Goal: Use online tool/utility

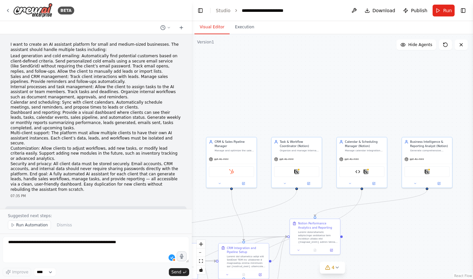
scroll to position [9241, 0]
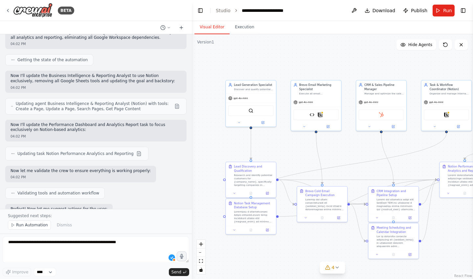
drag, startPoint x: 314, startPoint y: 111, endPoint x: 463, endPoint y: 55, distance: 159.3
click at [463, 55] on div ".deletable-edge-delete-btn { width: 20px; height: 20px; border: 0px solid #ffff…" at bounding box center [332, 156] width 281 height 245
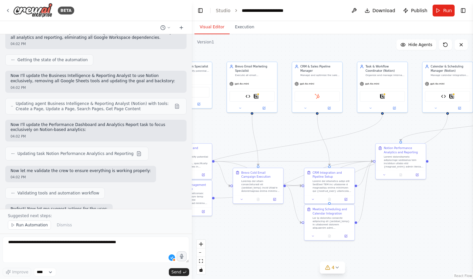
drag, startPoint x: 314, startPoint y: 157, endPoint x: 249, endPoint y: 139, distance: 66.9
click at [249, 139] on div ".deletable-edge-delete-btn { width: 20px; height: 20px; border: 0px solid #ffff…" at bounding box center [332, 156] width 281 height 245
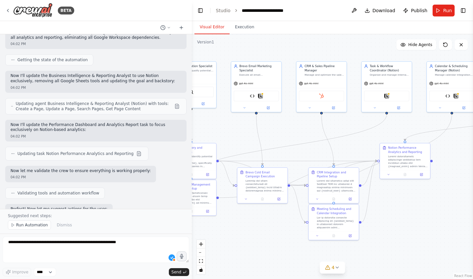
drag, startPoint x: 263, startPoint y: 128, endPoint x: 289, endPoint y: 129, distance: 25.6
click at [289, 129] on div ".deletable-edge-delete-btn { width: 20px; height: 20px; border: 0px solid #ffff…" at bounding box center [332, 156] width 281 height 245
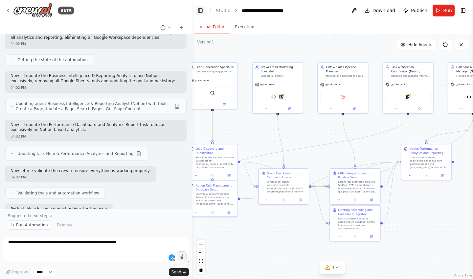
click at [200, 14] on button "Toggle Left Sidebar" at bounding box center [200, 10] width 9 height 9
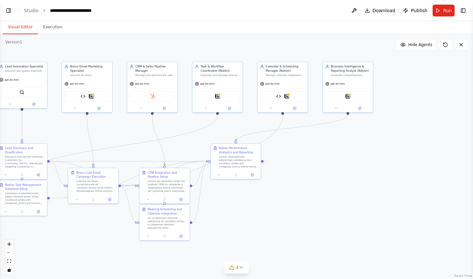
drag, startPoint x: 346, startPoint y: 223, endPoint x: 392, endPoint y: 212, distance: 47.4
click at [392, 212] on div ".deletable-edge-delete-btn { width: 20px; height: 20px; border: 0px solid #ffff…" at bounding box center [236, 156] width 473 height 245
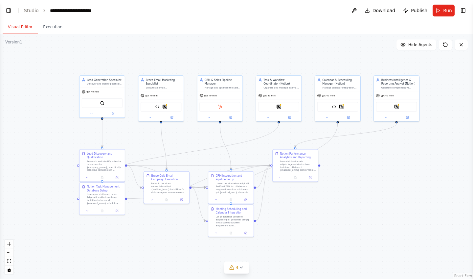
drag, startPoint x: 392, startPoint y: 210, endPoint x: 396, endPoint y: 220, distance: 10.7
click at [395, 220] on div ".deletable-edge-delete-btn { width: 20px; height: 20px; border: 0px solid #ffff…" at bounding box center [236, 156] width 473 height 245
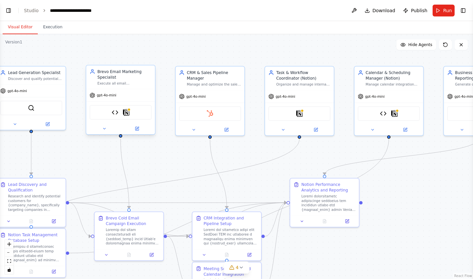
click at [112, 82] on div "Execute all email communications for {company_name} via Brevo's professional em…" at bounding box center [125, 83] width 54 height 5
click at [108, 127] on button at bounding box center [104, 128] width 32 height 7
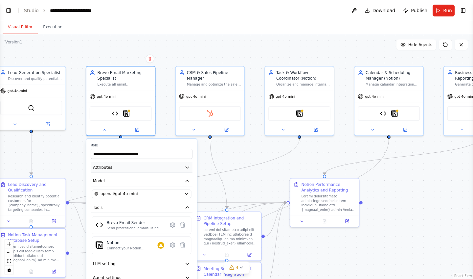
click at [119, 165] on button "Attributes" at bounding box center [142, 167] width 102 height 10
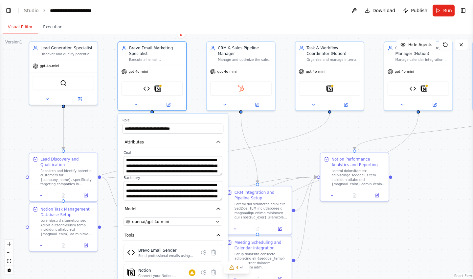
drag, startPoint x: 233, startPoint y: 179, endPoint x: 258, endPoint y: 155, distance: 34.4
click at [258, 155] on div ".deletable-edge-delete-btn { width: 20px; height: 20px; border: 0px solid #ffff…" at bounding box center [236, 156] width 473 height 245
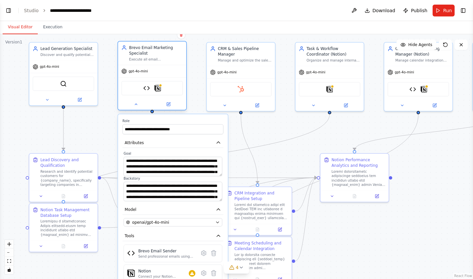
click at [157, 65] on div "Brevo Email Marketing Specialist Execute all email communications for {company_…" at bounding box center [152, 52] width 68 height 23
click at [80, 128] on div ".deletable-edge-delete-btn { width: 20px; height: 20px; border: 0px solid #ffff…" at bounding box center [236, 156] width 473 height 245
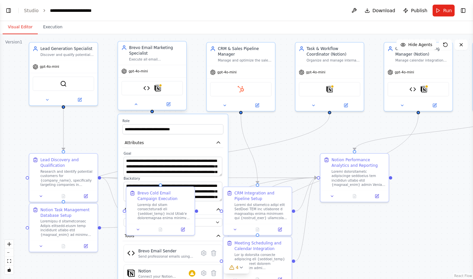
click at [138, 109] on div at bounding box center [152, 104] width 68 height 11
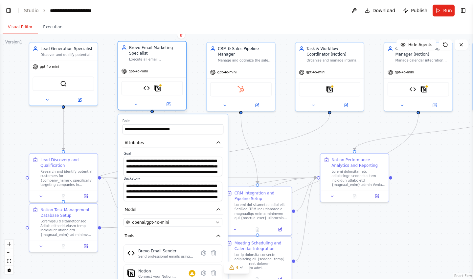
click at [139, 108] on div at bounding box center [152, 104] width 68 height 11
click at [137, 107] on button at bounding box center [135, 104] width 31 height 7
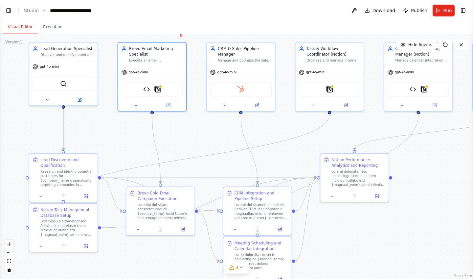
click at [182, 149] on div ".deletable-edge-delete-btn { width: 20px; height: 20px; border: 0px solid #ffff…" at bounding box center [236, 156] width 473 height 245
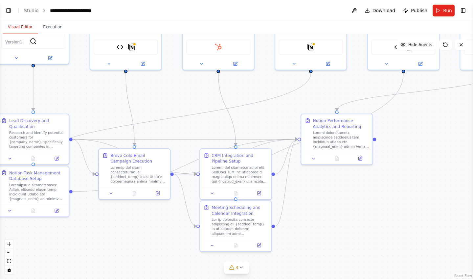
drag, startPoint x: 182, startPoint y: 148, endPoint x: 157, endPoint y: 107, distance: 47.1
click at [157, 108] on div ".deletable-edge-delete-btn { width: 20px; height: 20px; border: 0px solid #ffff…" at bounding box center [236, 156] width 473 height 245
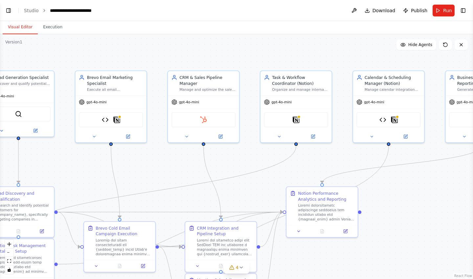
drag, startPoint x: 164, startPoint y: 105, endPoint x: 149, endPoint y: 178, distance: 74.5
click at [149, 178] on div ".deletable-edge-delete-btn { width: 20px; height: 20px; border: 0px solid #ffff…" at bounding box center [236, 156] width 473 height 245
